Goal: Obtain resource: Obtain resource

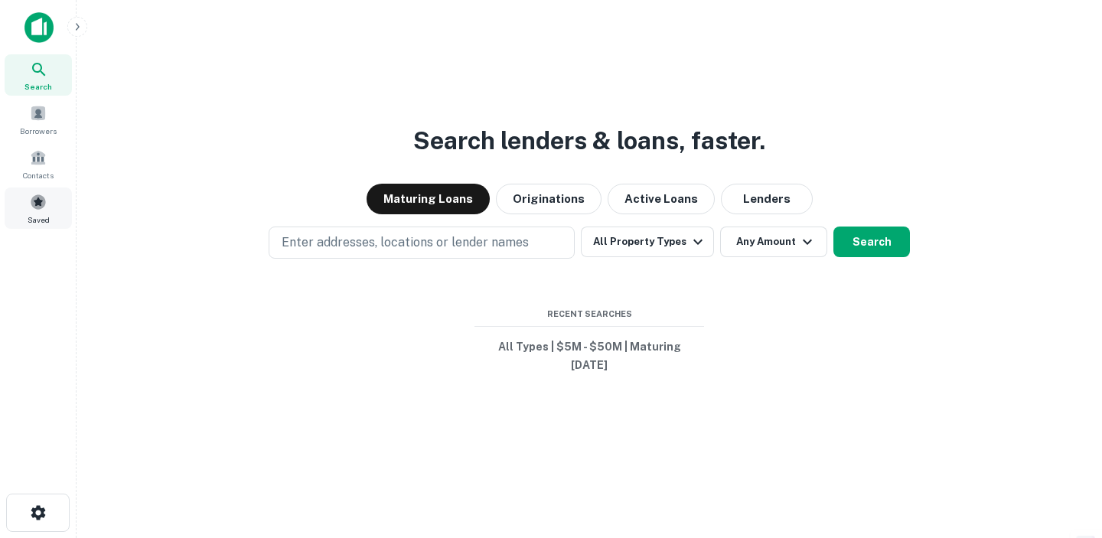
click at [47, 214] on span "Saved" at bounding box center [39, 220] width 22 height 12
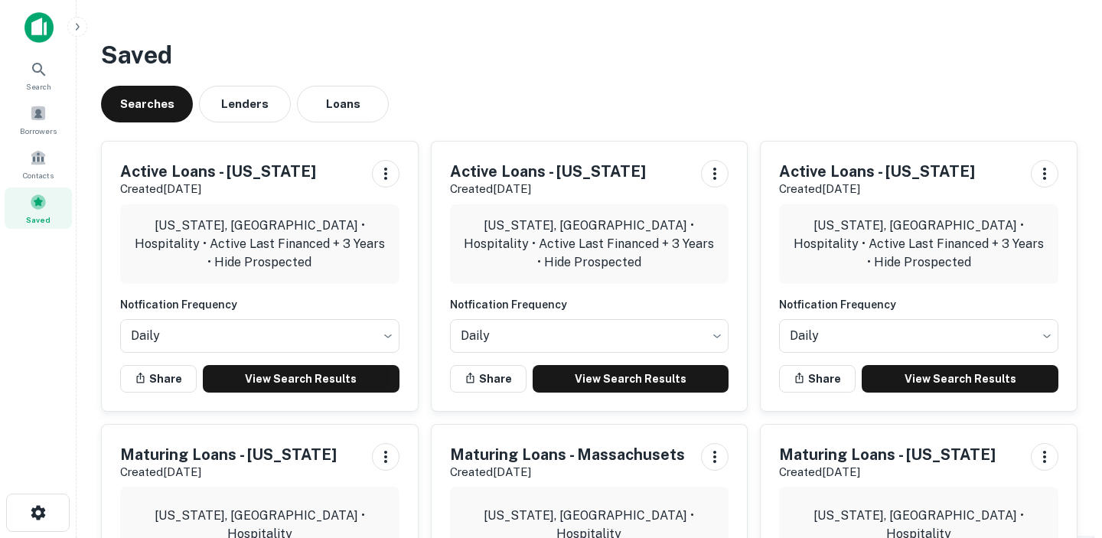
click at [555, 165] on h5 "Active Loans - California" at bounding box center [548, 171] width 196 height 23
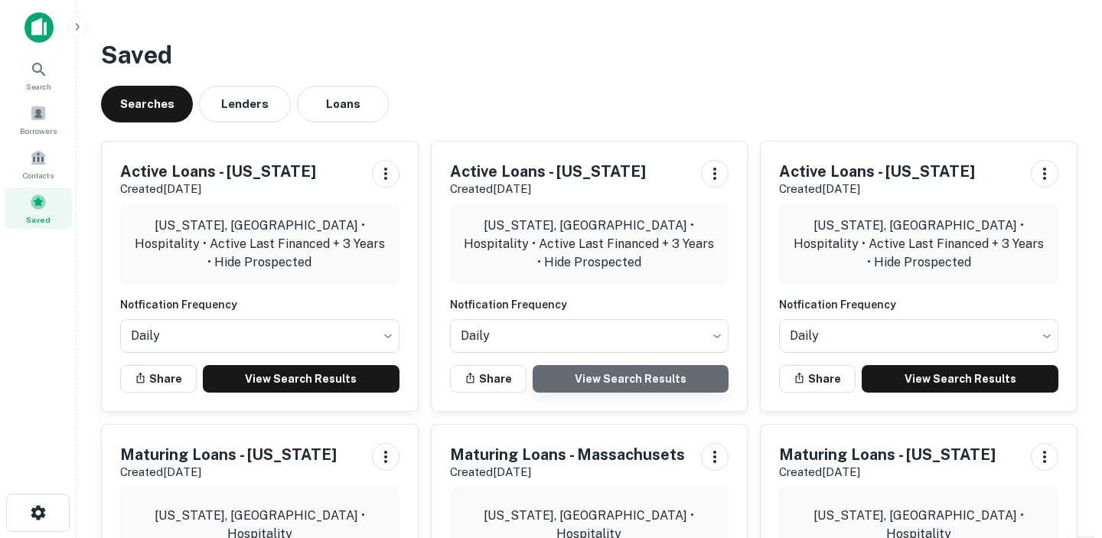
click at [589, 377] on link "View Search Results" at bounding box center [631, 379] width 197 height 28
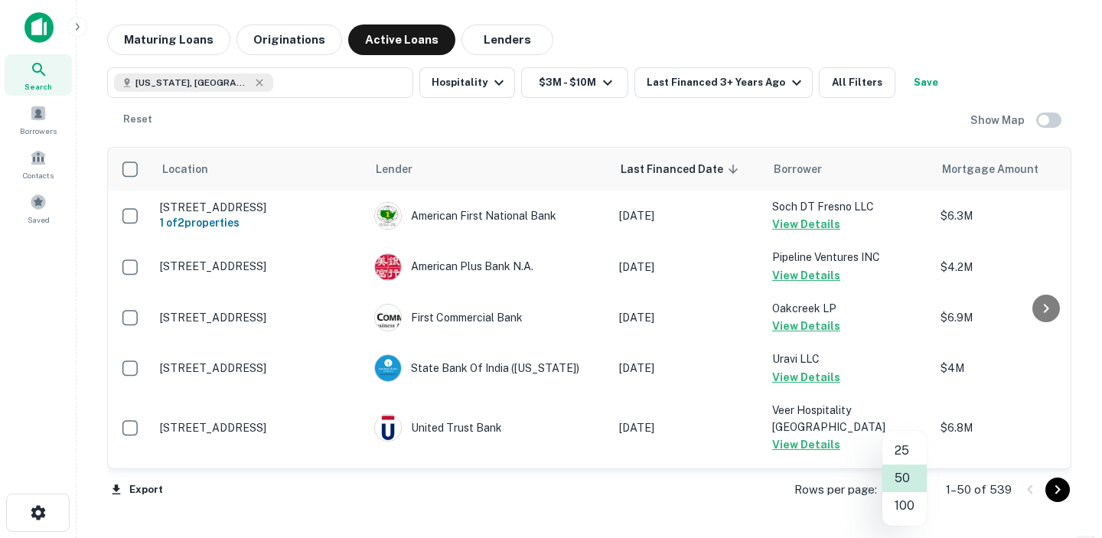
click at [907, 494] on body "Search Borrowers Contacts Saved Maturing Loans Originations Active Loans Lender…" at bounding box center [551, 269] width 1102 height 538
click at [902, 507] on li "100" at bounding box center [905, 506] width 44 height 28
type input "***"
click at [1059, 491] on icon "Go to next page" at bounding box center [1058, 490] width 18 height 18
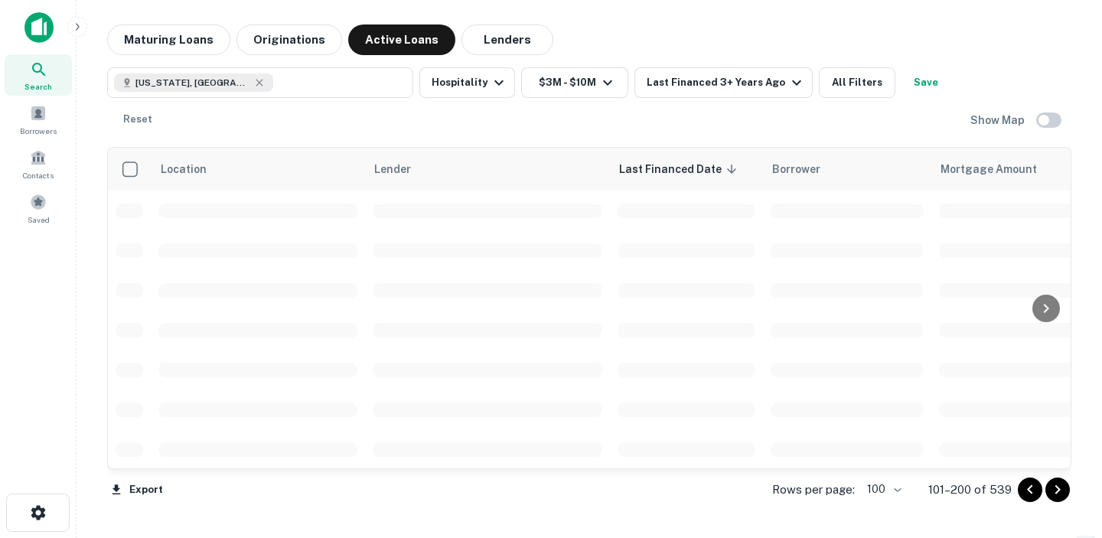
click at [1059, 491] on icon "Go to next page" at bounding box center [1058, 490] width 18 height 18
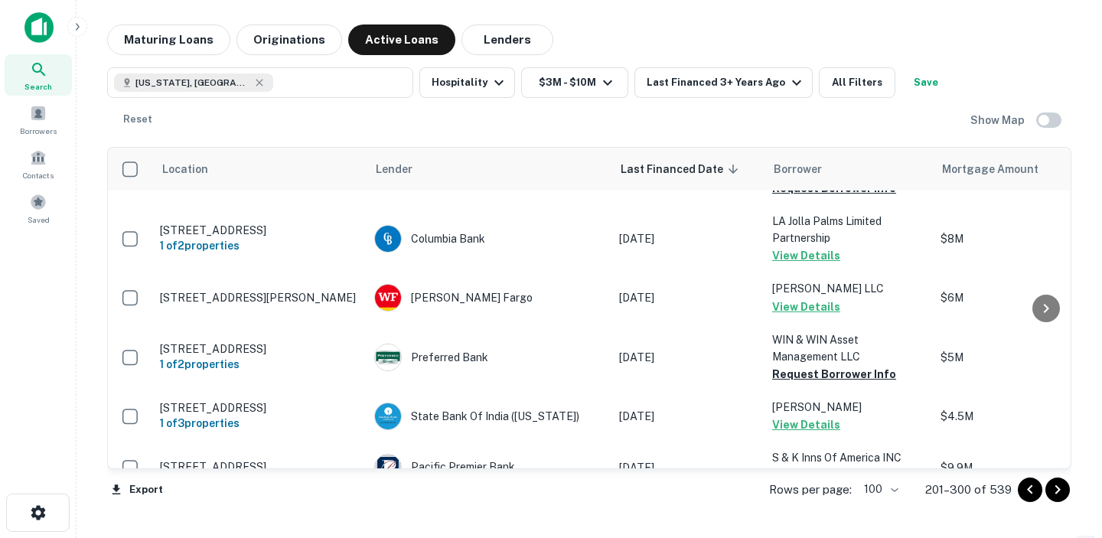
scroll to position [5121, 0]
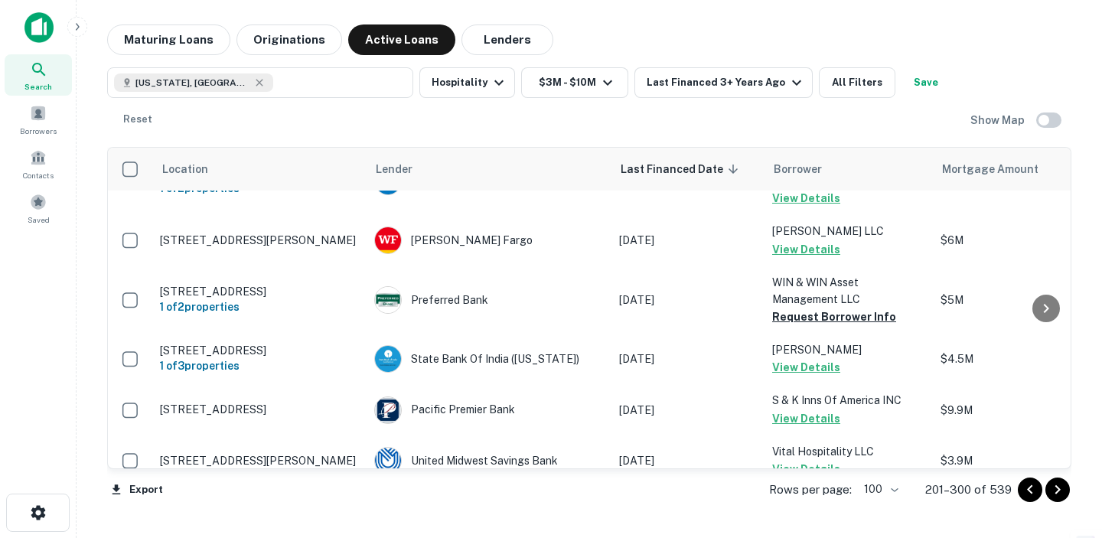
click at [1058, 498] on icon "Go to next page" at bounding box center [1058, 490] width 18 height 18
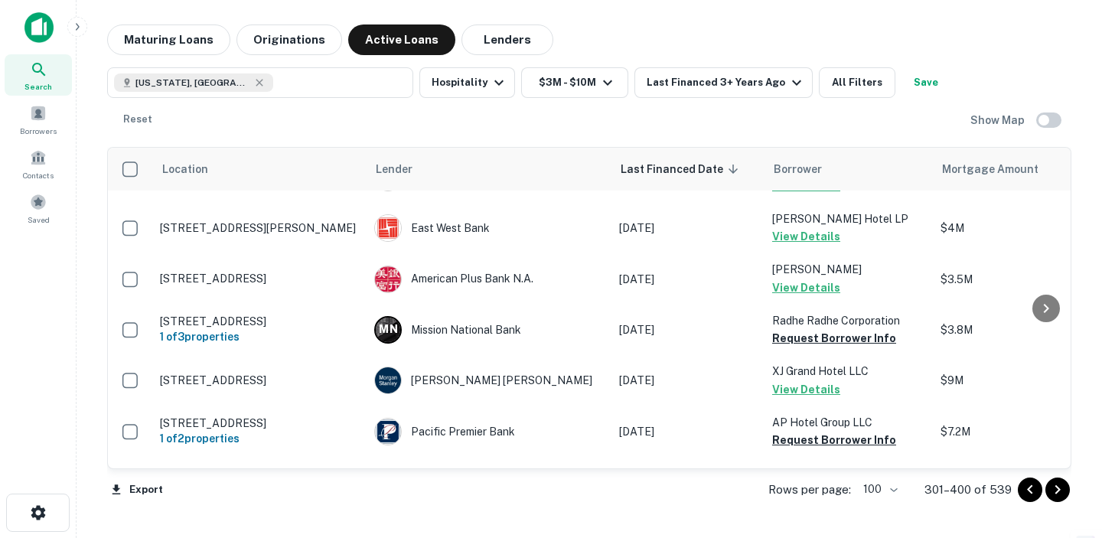
scroll to position [863, 0]
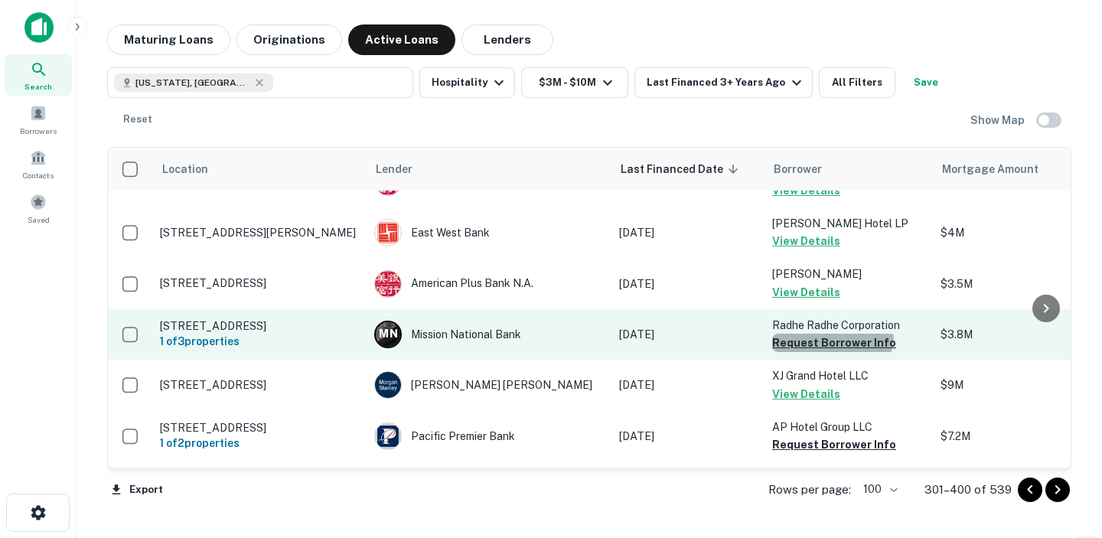
click at [831, 334] on button "Request Borrower Info" at bounding box center [834, 343] width 124 height 18
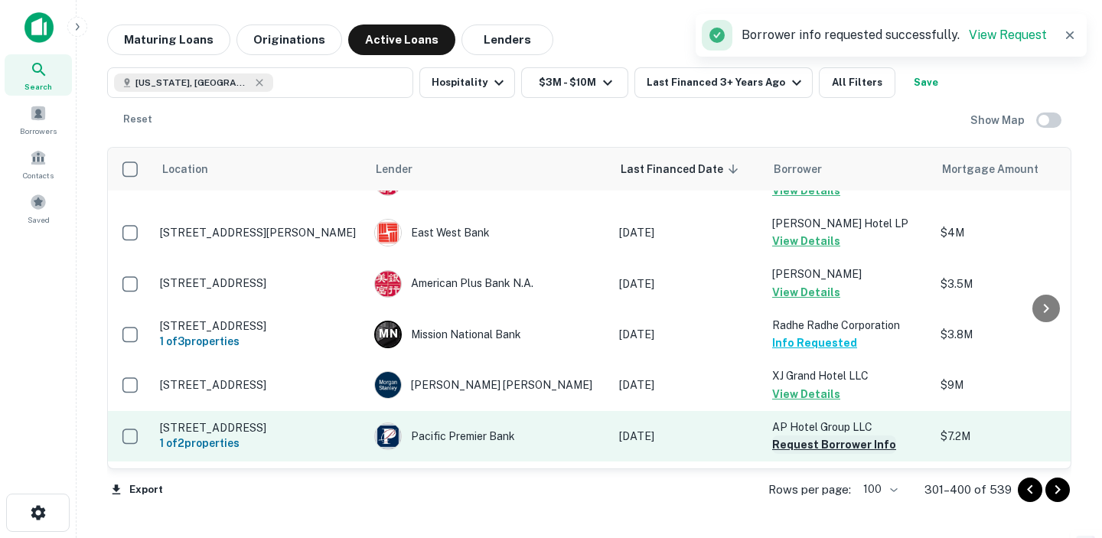
click at [823, 436] on button "Request Borrower Info" at bounding box center [834, 445] width 124 height 18
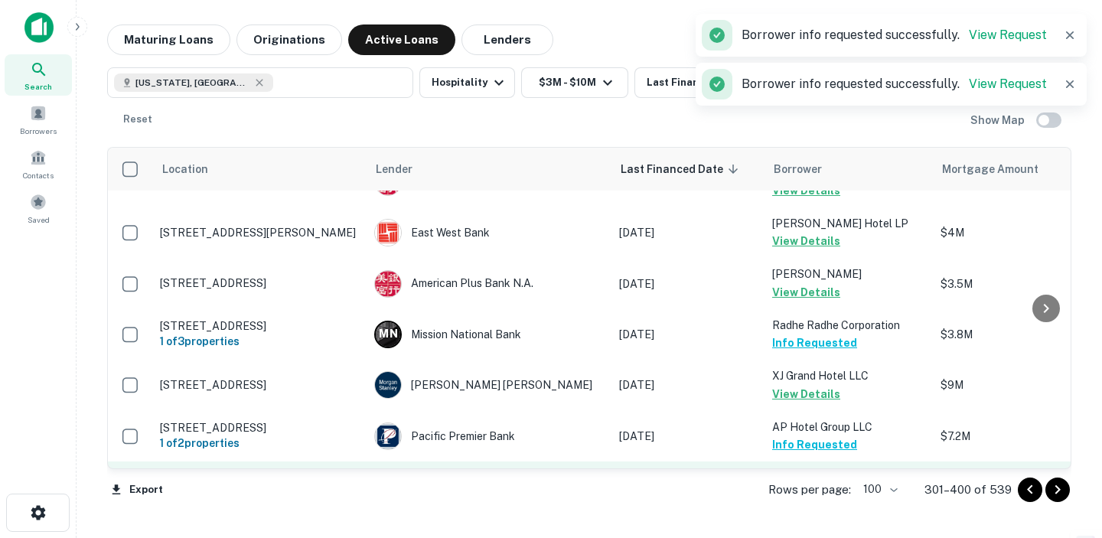
click at [821, 486] on button "Request Borrower Info" at bounding box center [834, 495] width 124 height 18
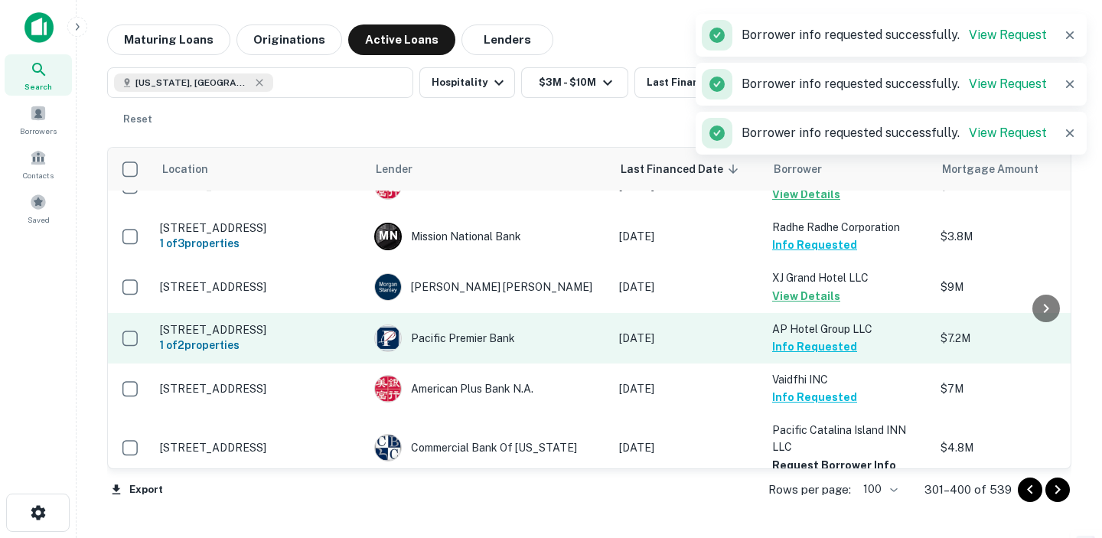
scroll to position [968, 0]
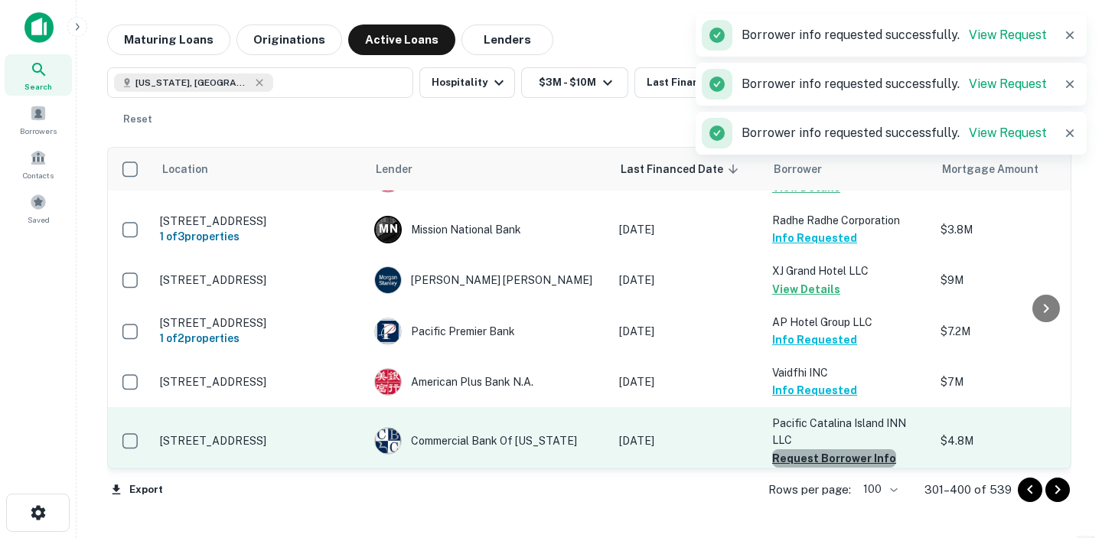
click at [860, 449] on button "Request Borrower Info" at bounding box center [834, 458] width 124 height 18
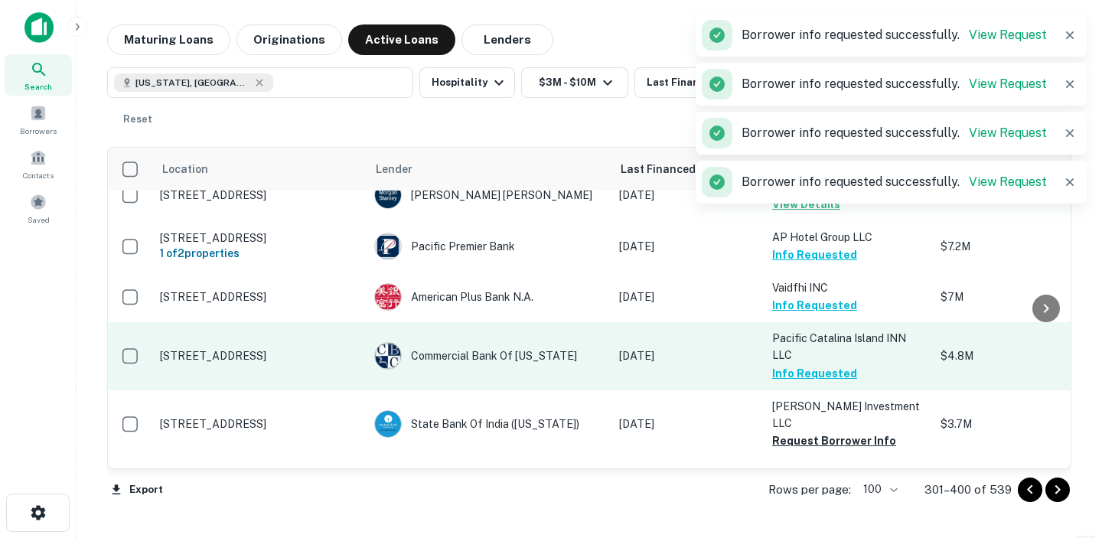
scroll to position [1061, 0]
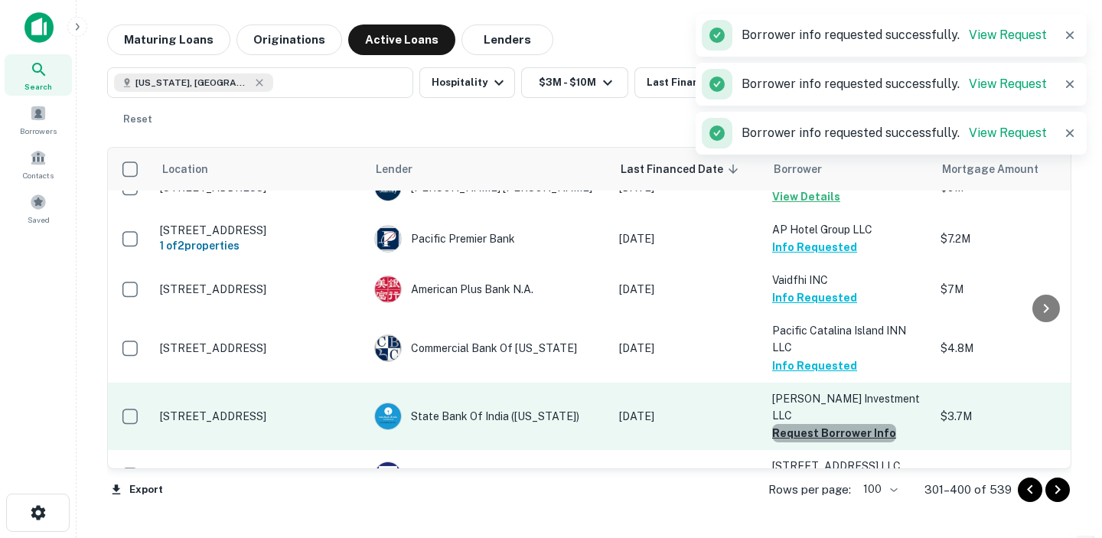
click at [847, 424] on button "Request Borrower Info" at bounding box center [834, 433] width 124 height 18
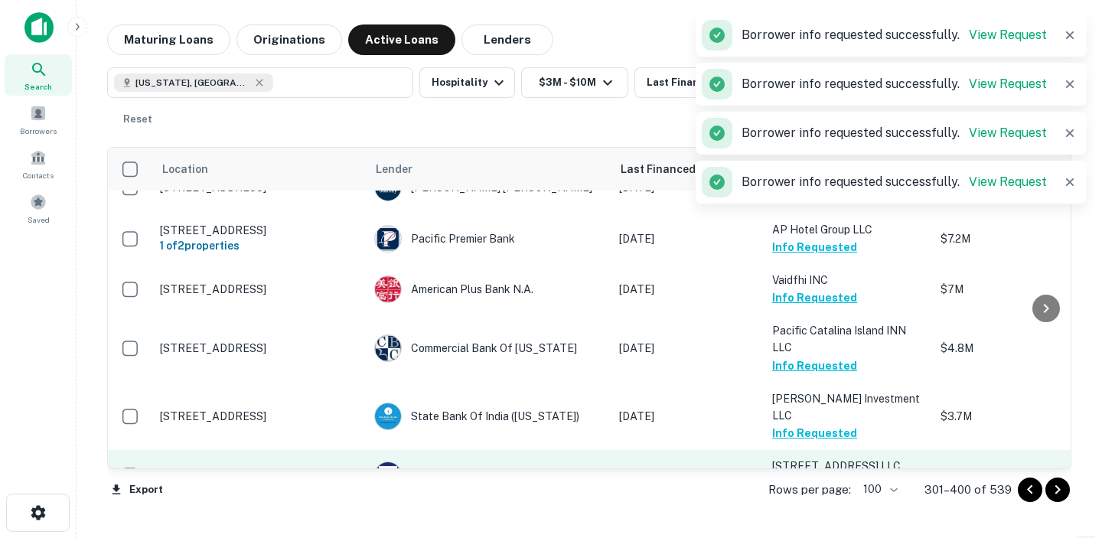
click at [847, 475] on button "Request Borrower Info" at bounding box center [834, 484] width 124 height 18
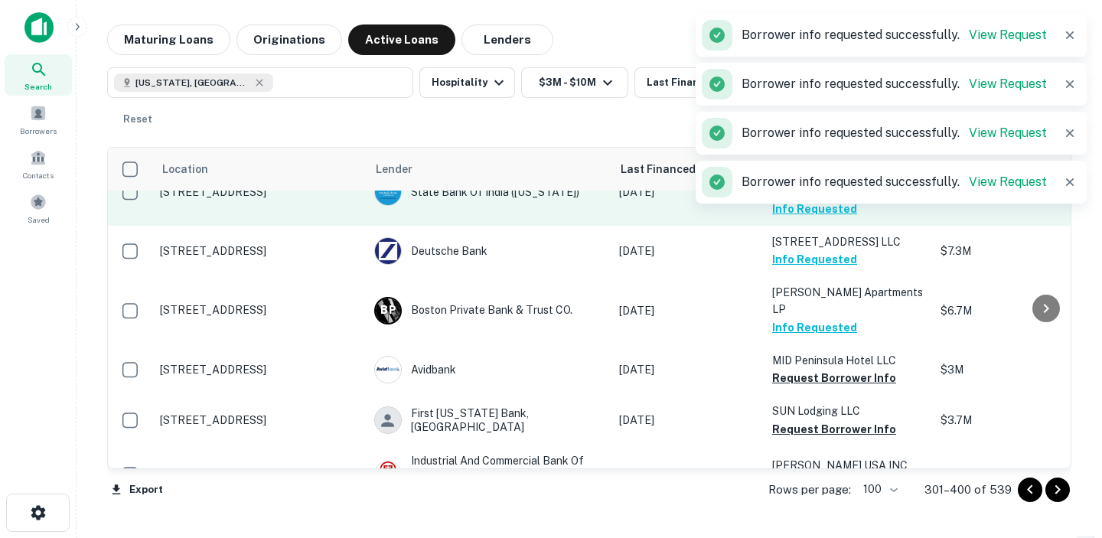
scroll to position [1300, 0]
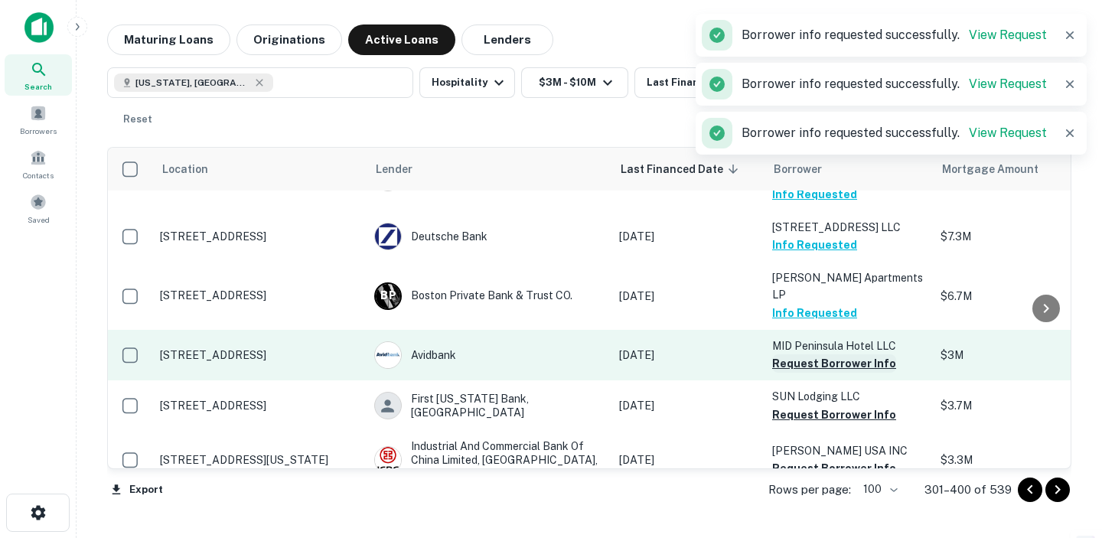
click at [823, 354] on button "Request Borrower Info" at bounding box center [834, 363] width 124 height 18
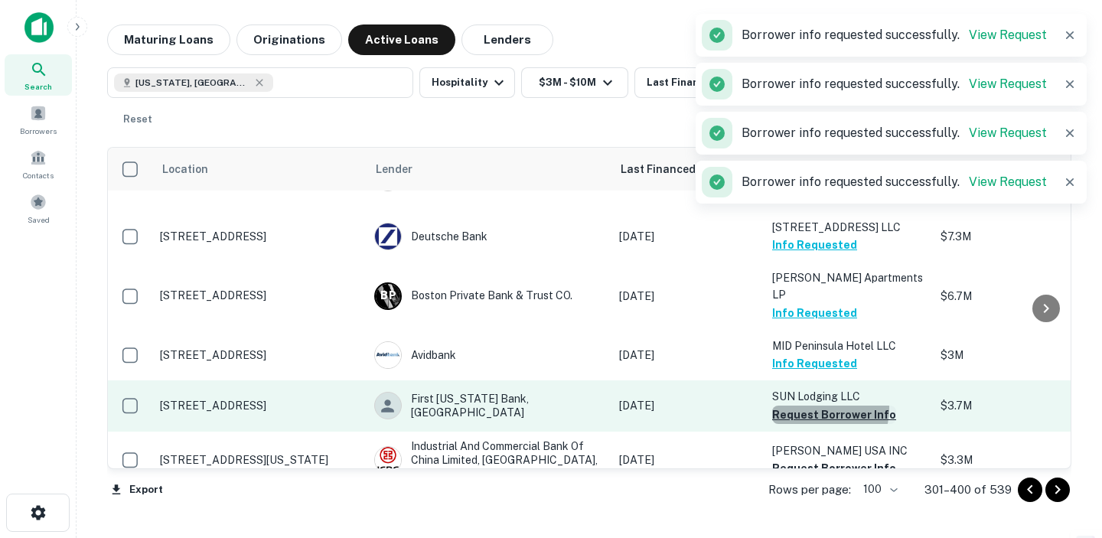
click at [819, 406] on button "Request Borrower Info" at bounding box center [834, 415] width 124 height 18
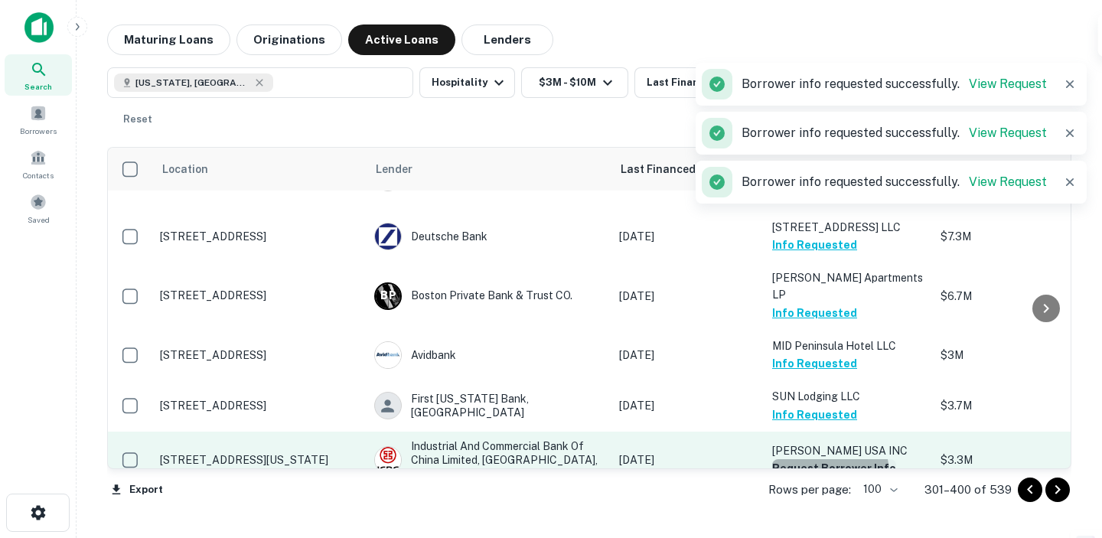
click at [822, 459] on button "Request Borrower Info" at bounding box center [834, 468] width 124 height 18
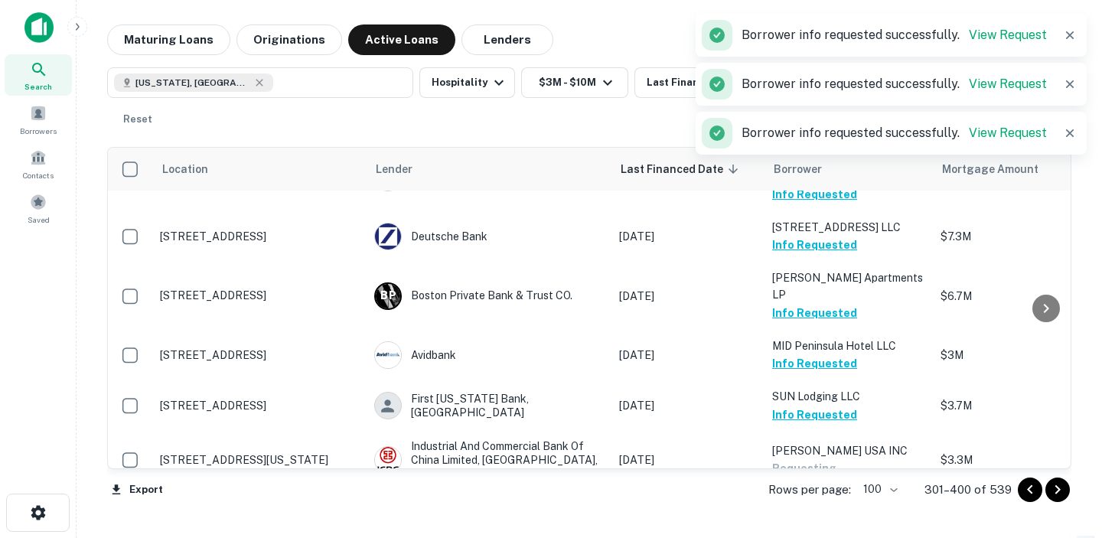
click at [825, 513] on button "Request Borrower Info" at bounding box center [834, 522] width 124 height 18
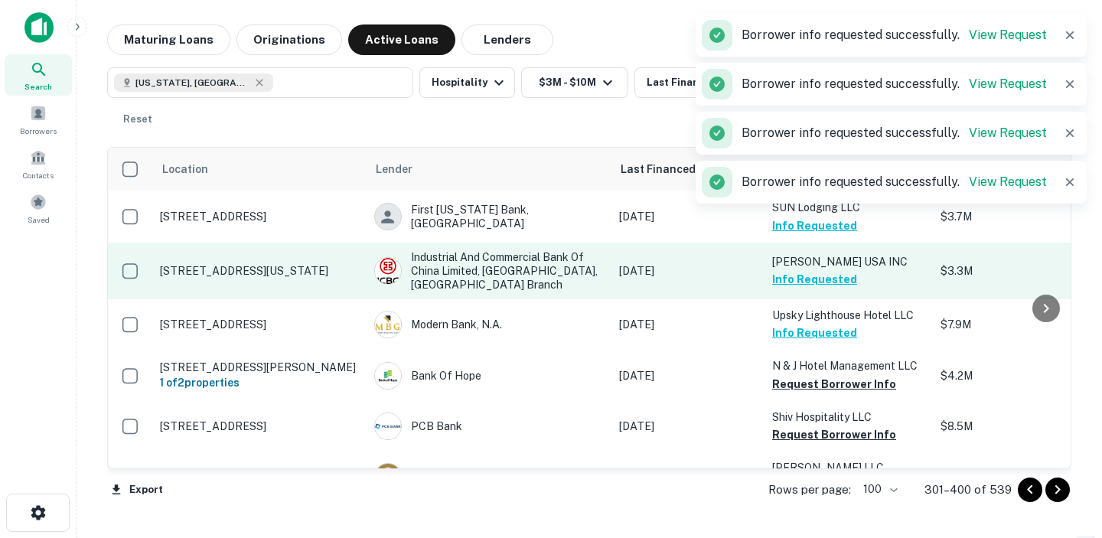
scroll to position [1498, 0]
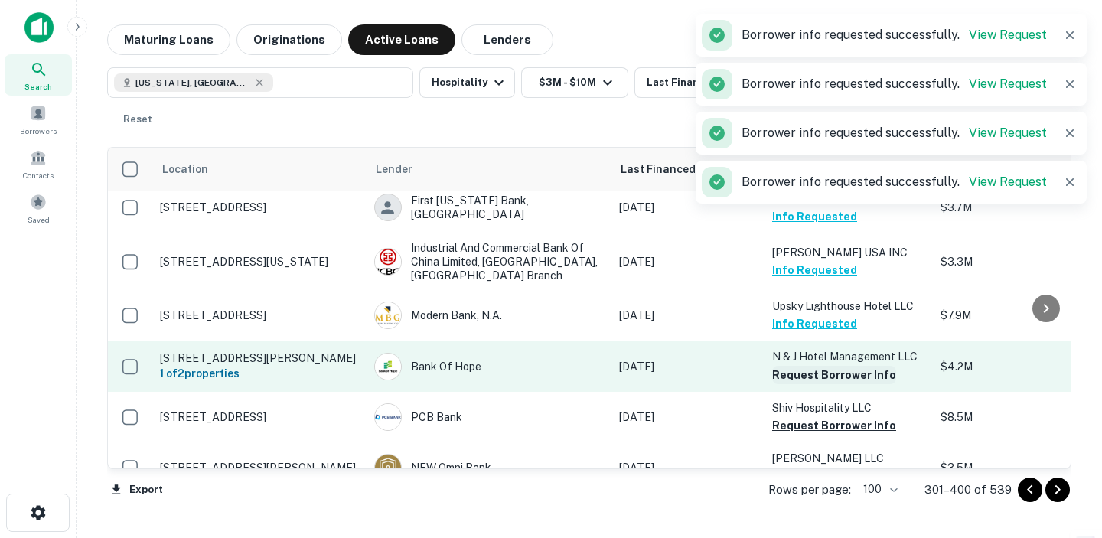
click at [838, 366] on button "Request Borrower Info" at bounding box center [834, 375] width 124 height 18
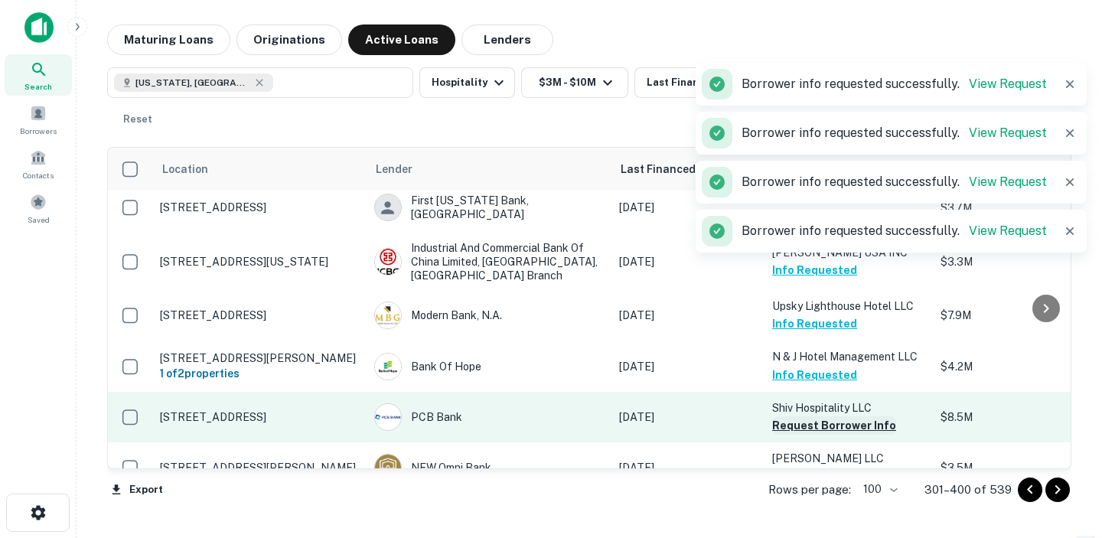
click at [831, 416] on button "Request Borrower Info" at bounding box center [834, 425] width 124 height 18
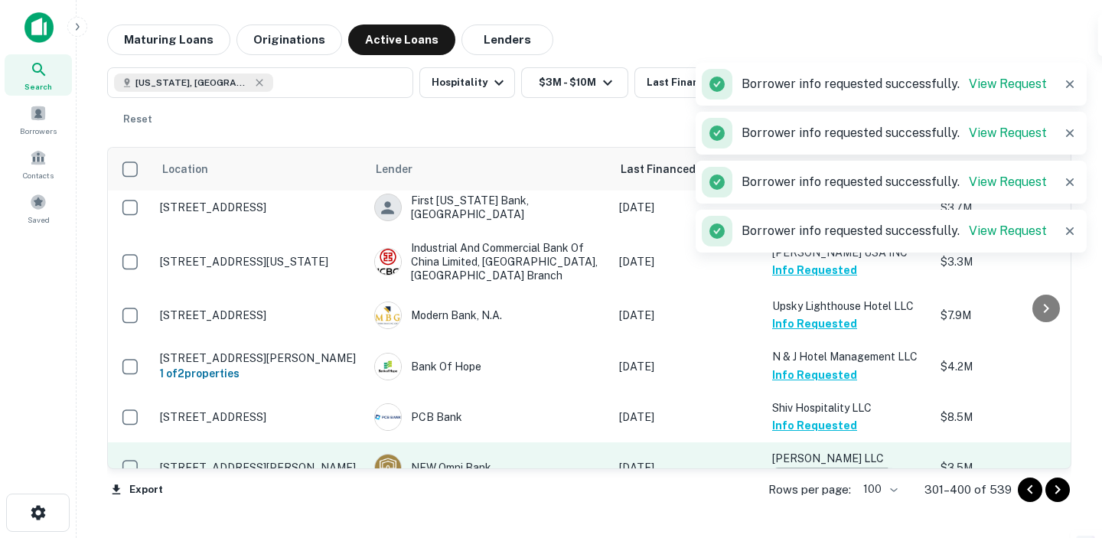
click at [828, 468] on button "Request Borrower Info" at bounding box center [834, 477] width 124 height 18
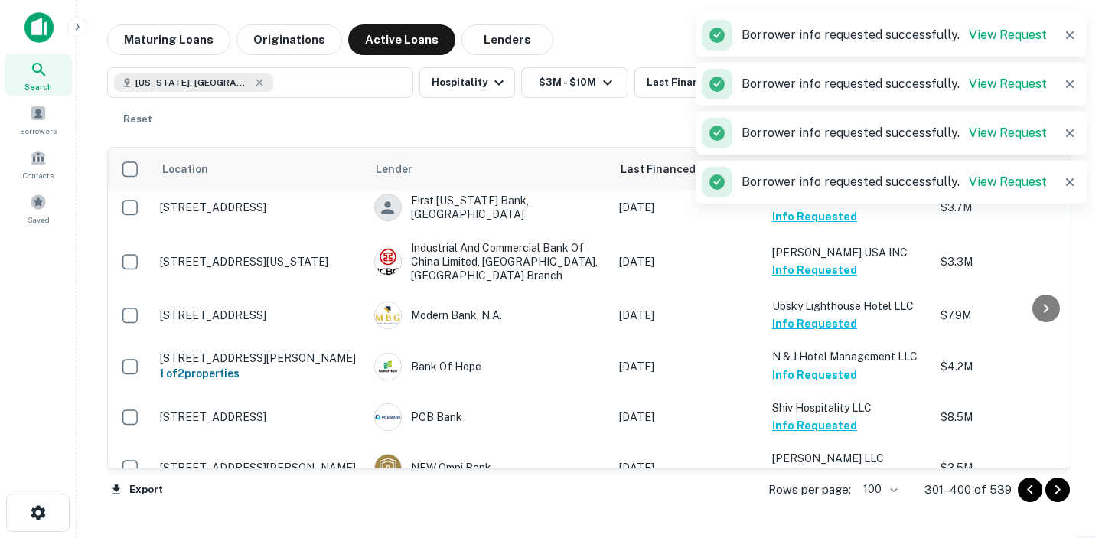
click at [830, 518] on button "Request Borrower Info" at bounding box center [834, 527] width 124 height 18
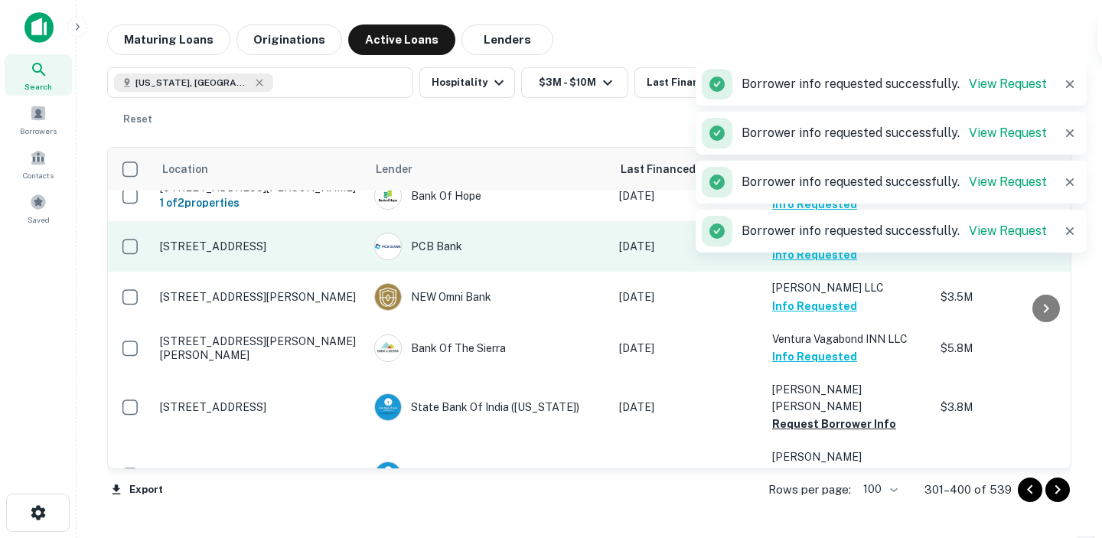
scroll to position [1692, 0]
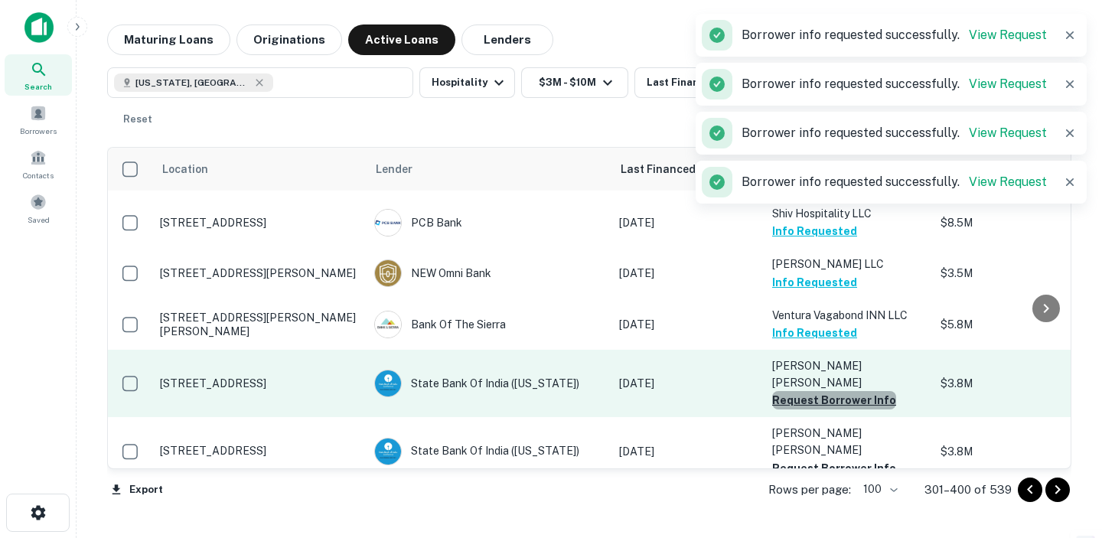
click at [851, 391] on button "Request Borrower Info" at bounding box center [834, 400] width 124 height 18
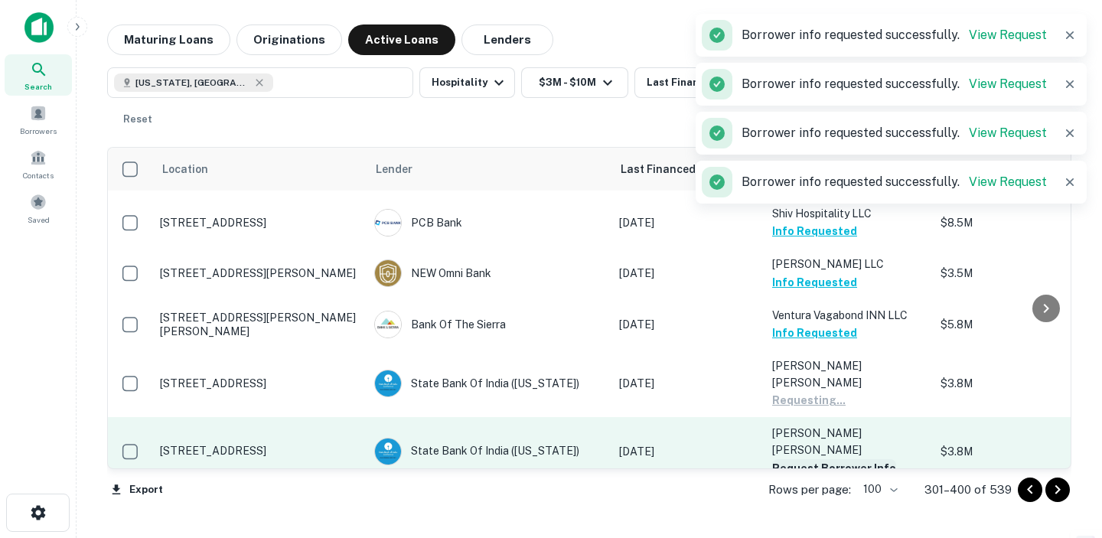
click at [846, 459] on button "Request Borrower Info" at bounding box center [834, 468] width 124 height 18
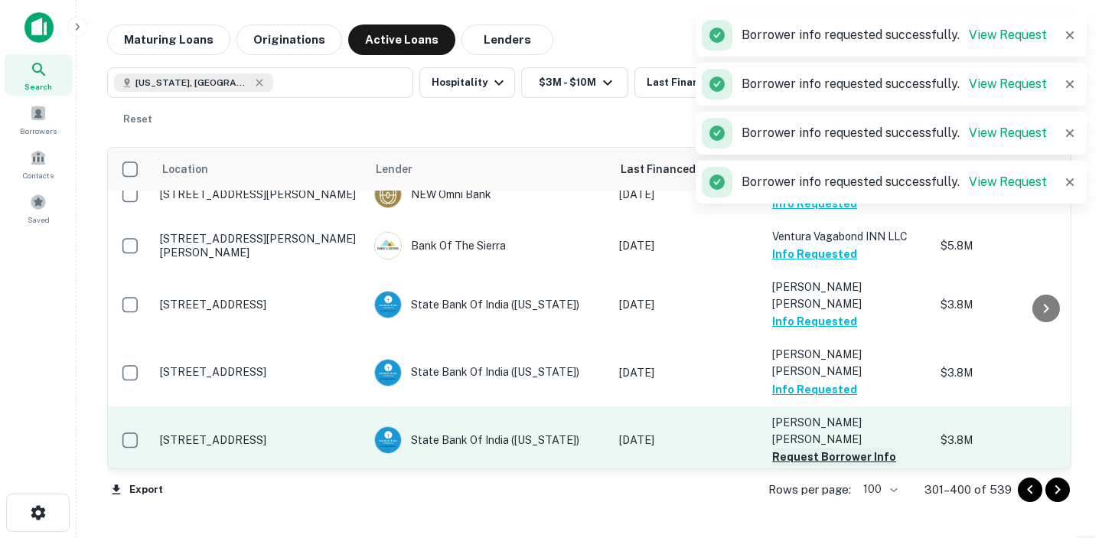
scroll to position [1774, 0]
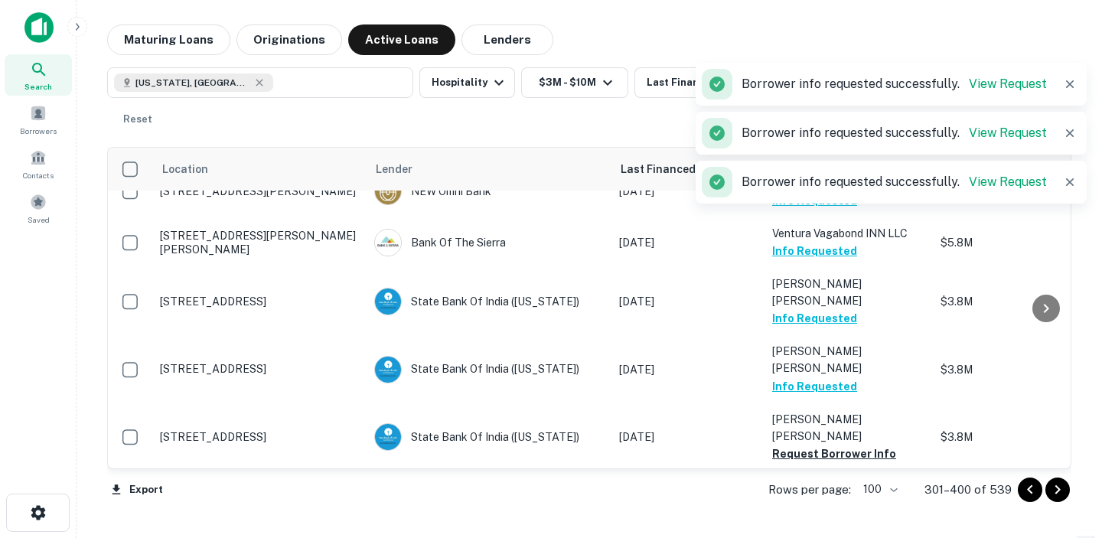
click at [842, 495] on button "Request Borrower Info" at bounding box center [834, 504] width 124 height 18
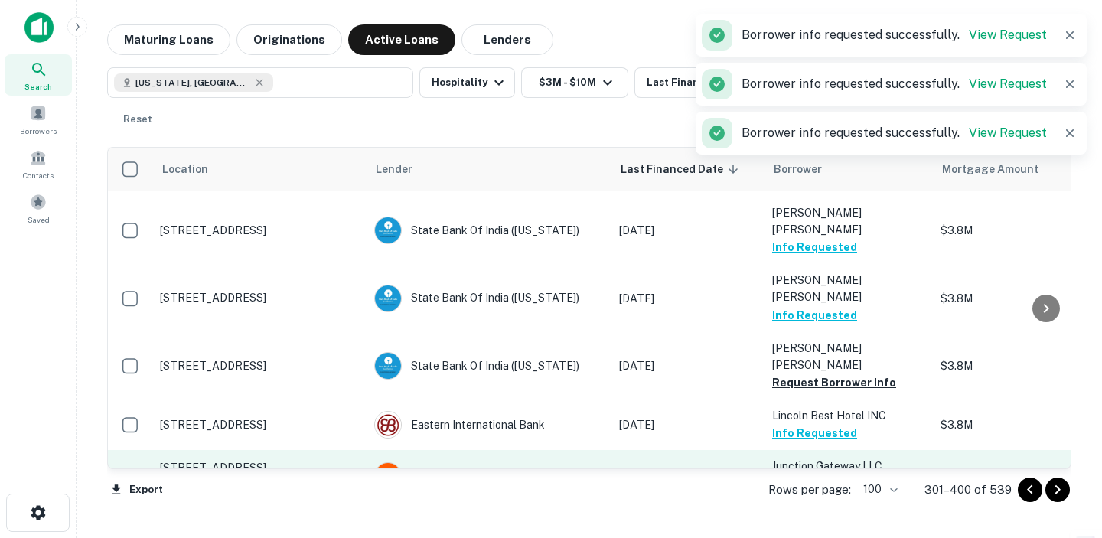
scroll to position [1850, 0]
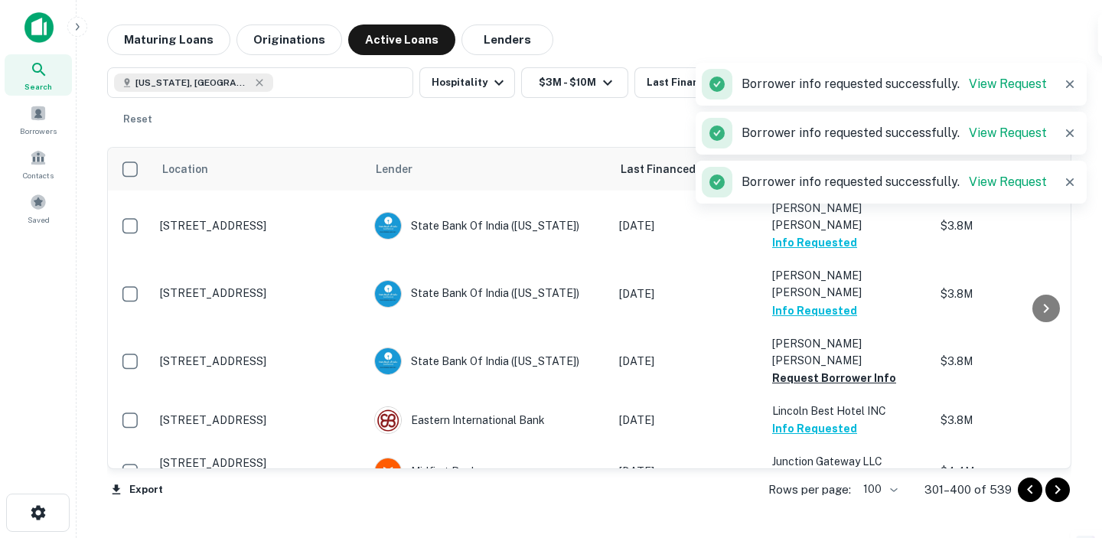
click at [844, 537] on button "Request Borrower Info" at bounding box center [834, 547] width 124 height 18
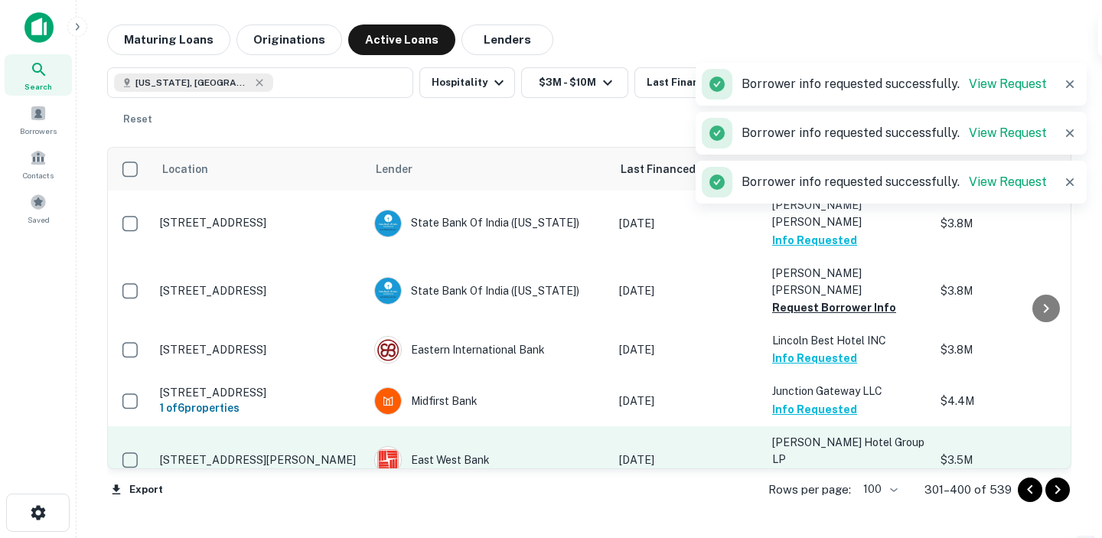
scroll to position [1926, 0]
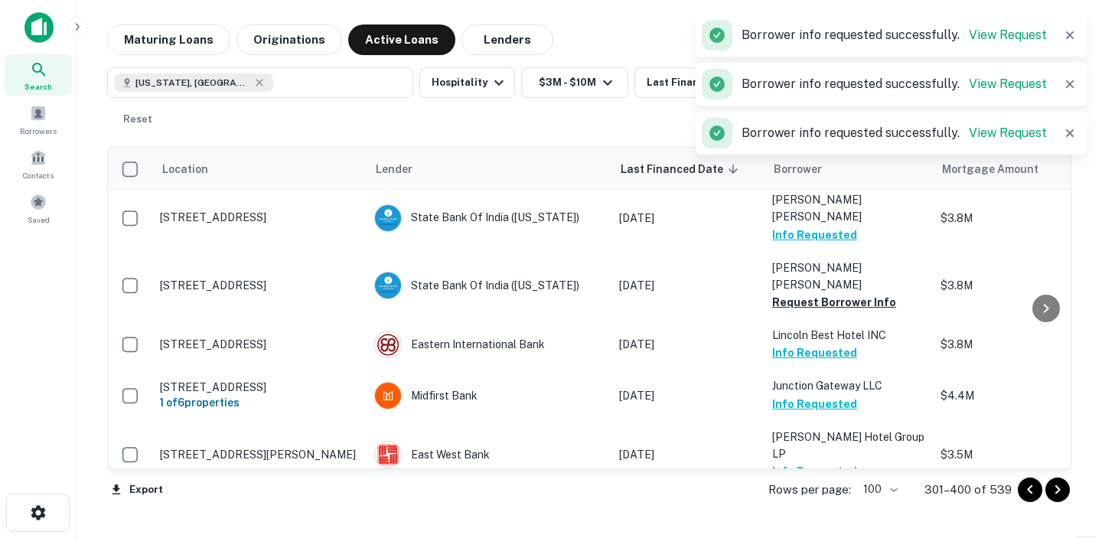
click at [839, 514] on button "Request Borrower Info" at bounding box center [834, 523] width 124 height 18
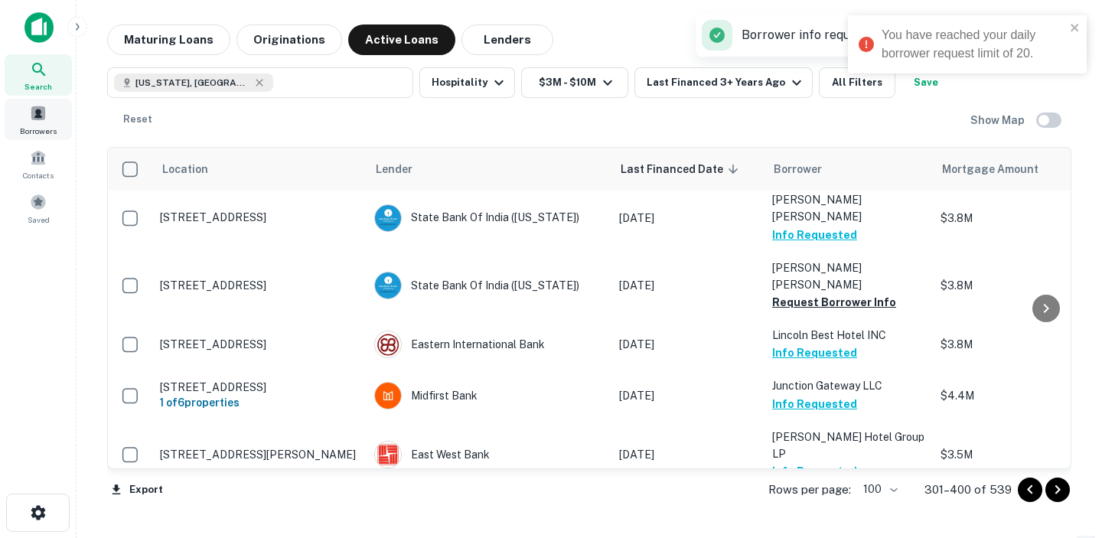
click at [47, 113] on div "Borrowers" at bounding box center [38, 119] width 67 height 41
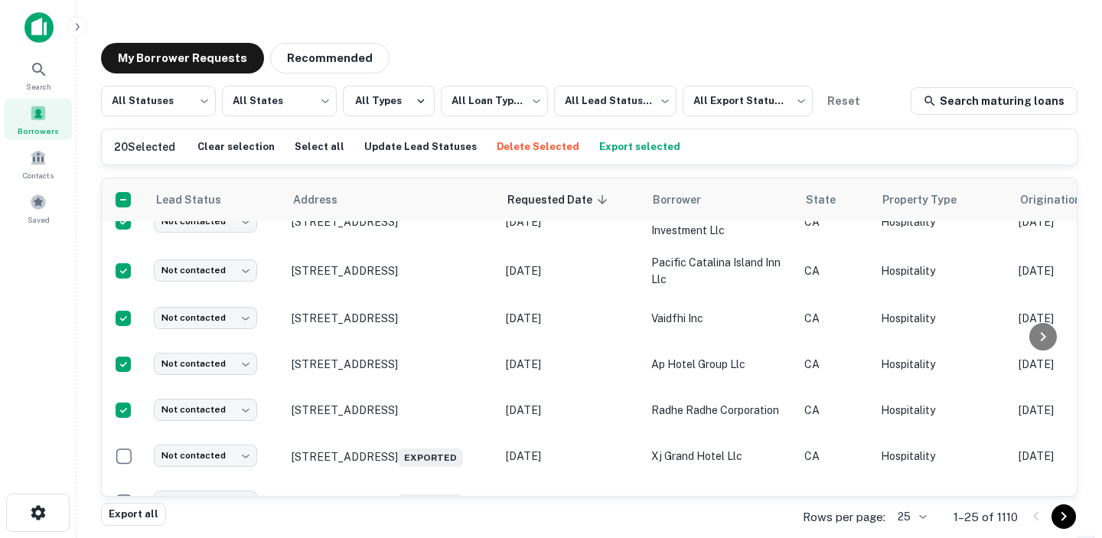
scroll to position [788, 0]
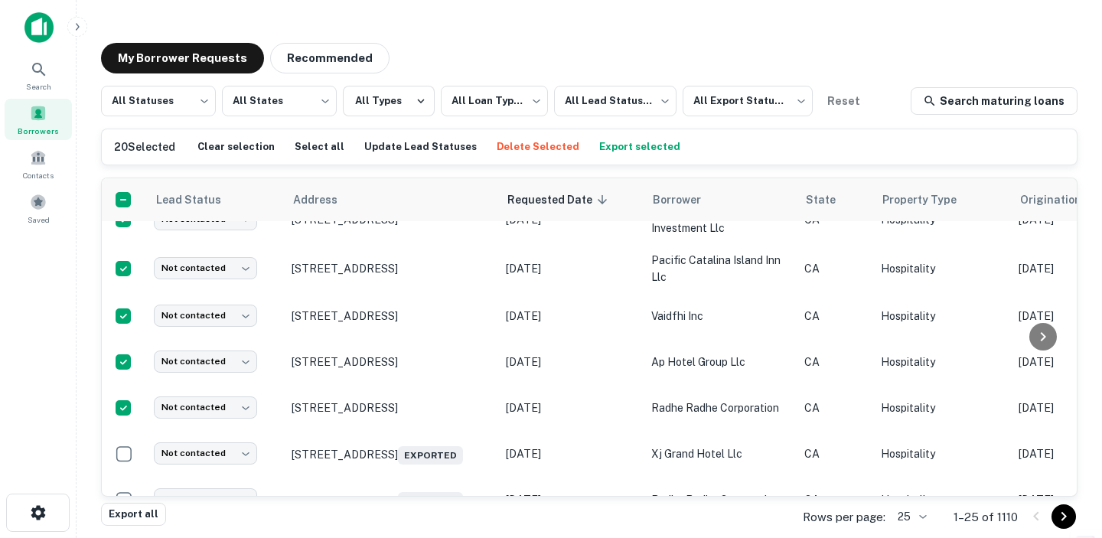
click at [599, 145] on button "Export selected" at bounding box center [640, 146] width 89 height 23
